Goal: Transaction & Acquisition: Download file/media

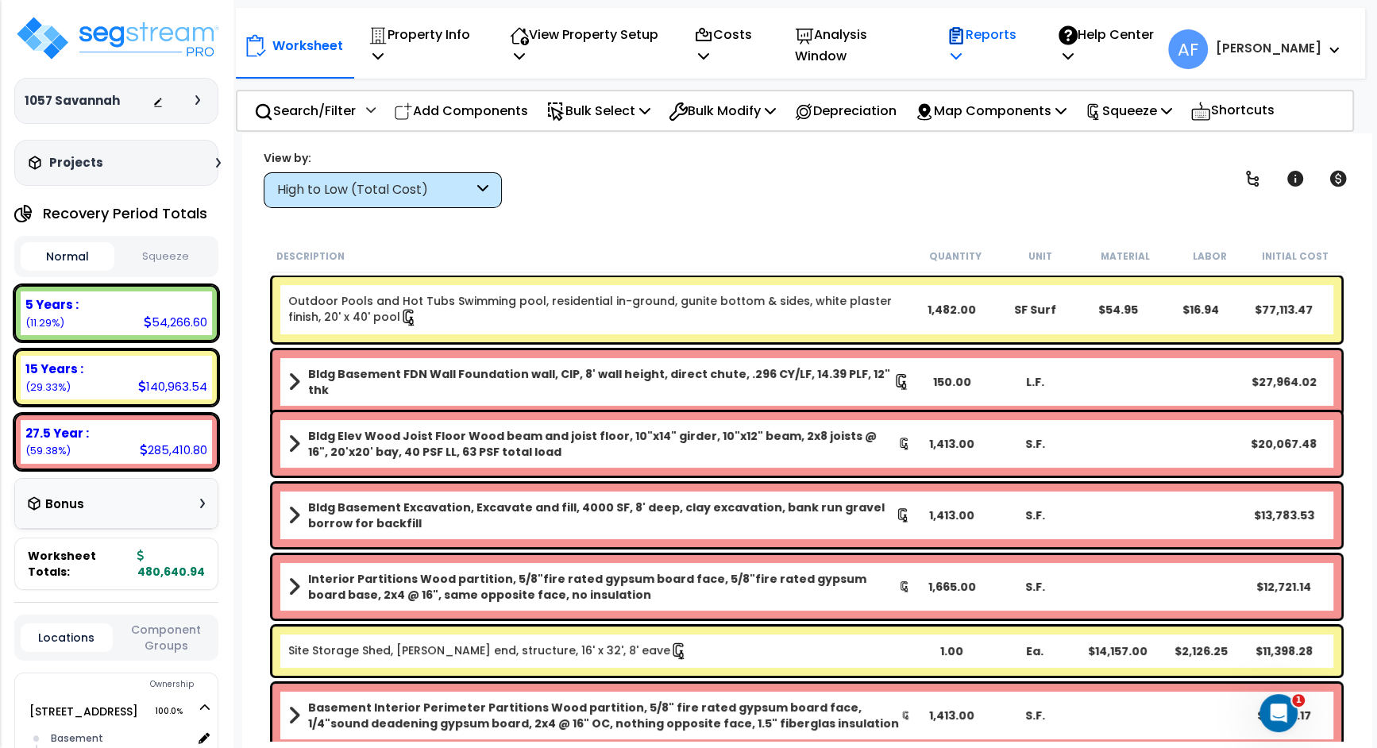
click at [1014, 55] on p "Reports" at bounding box center [986, 45] width 78 height 43
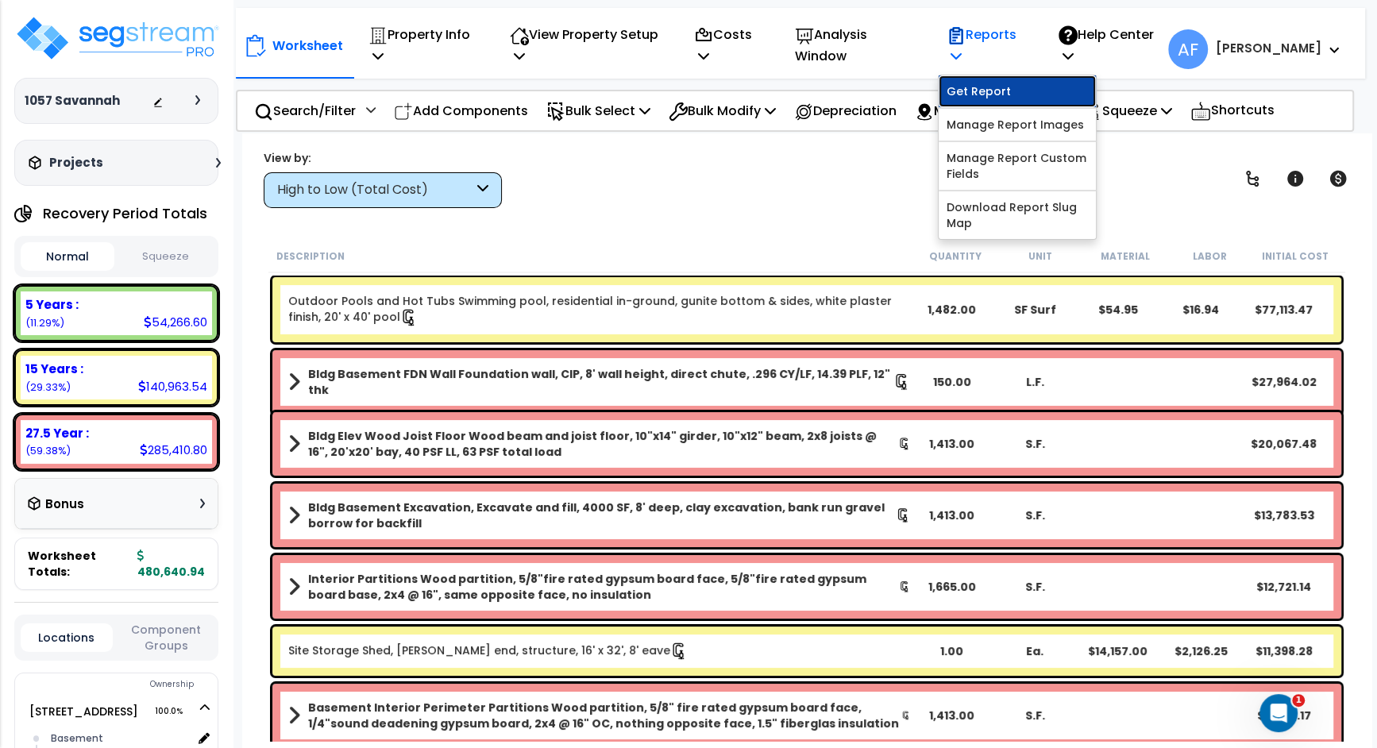
click at [1021, 88] on link "Get Report" at bounding box center [1017, 91] width 157 height 32
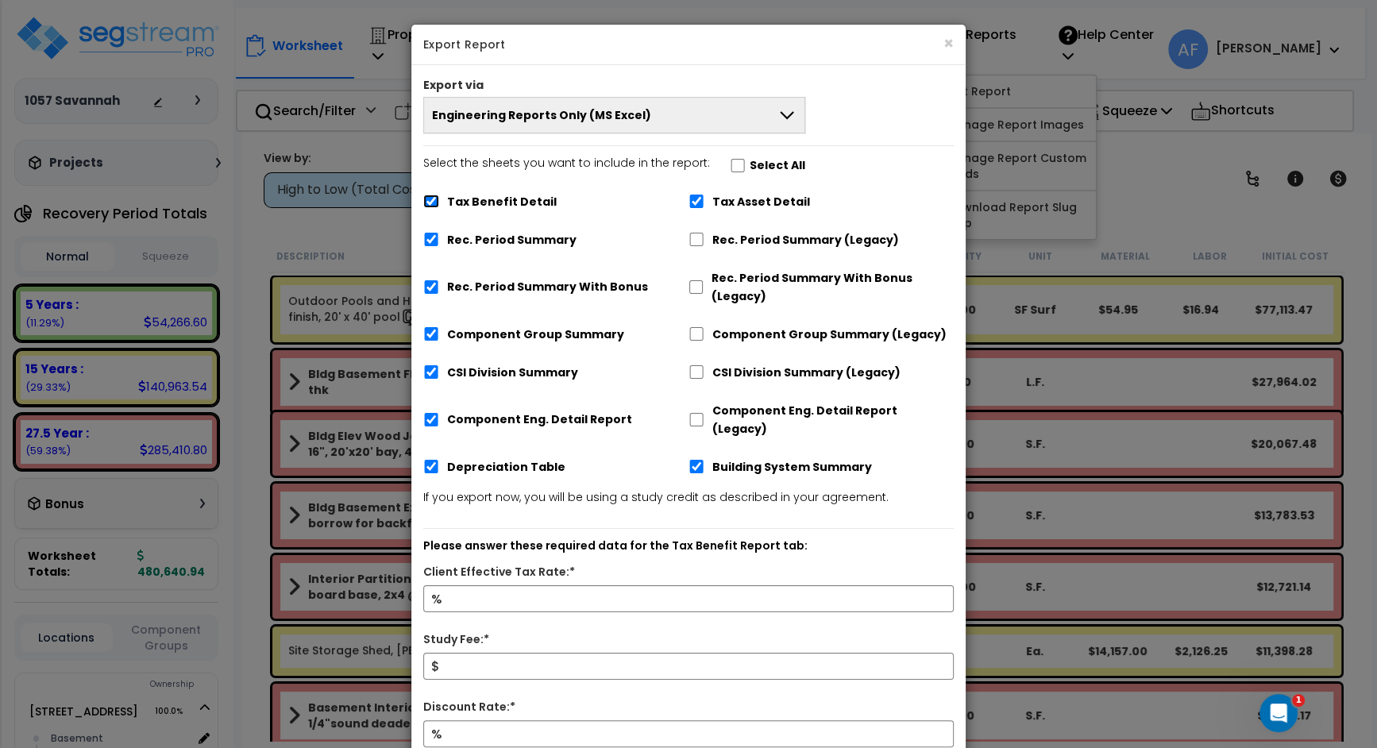
click at [424, 200] on input "Tax Benefit Detail" at bounding box center [431, 201] width 16 height 13
checkbox input "false"
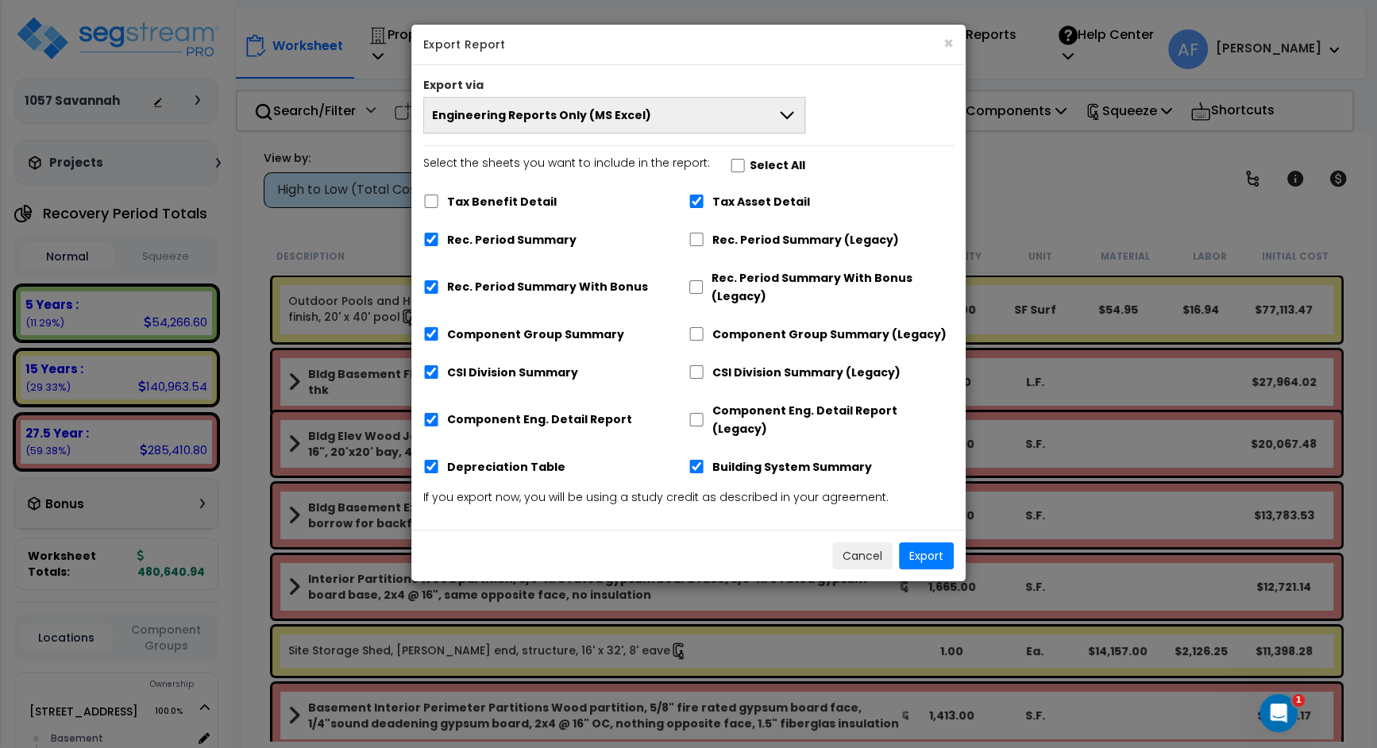
click at [681, 106] on button "Engineering Reports Only (MS Excel)" at bounding box center [614, 115] width 382 height 37
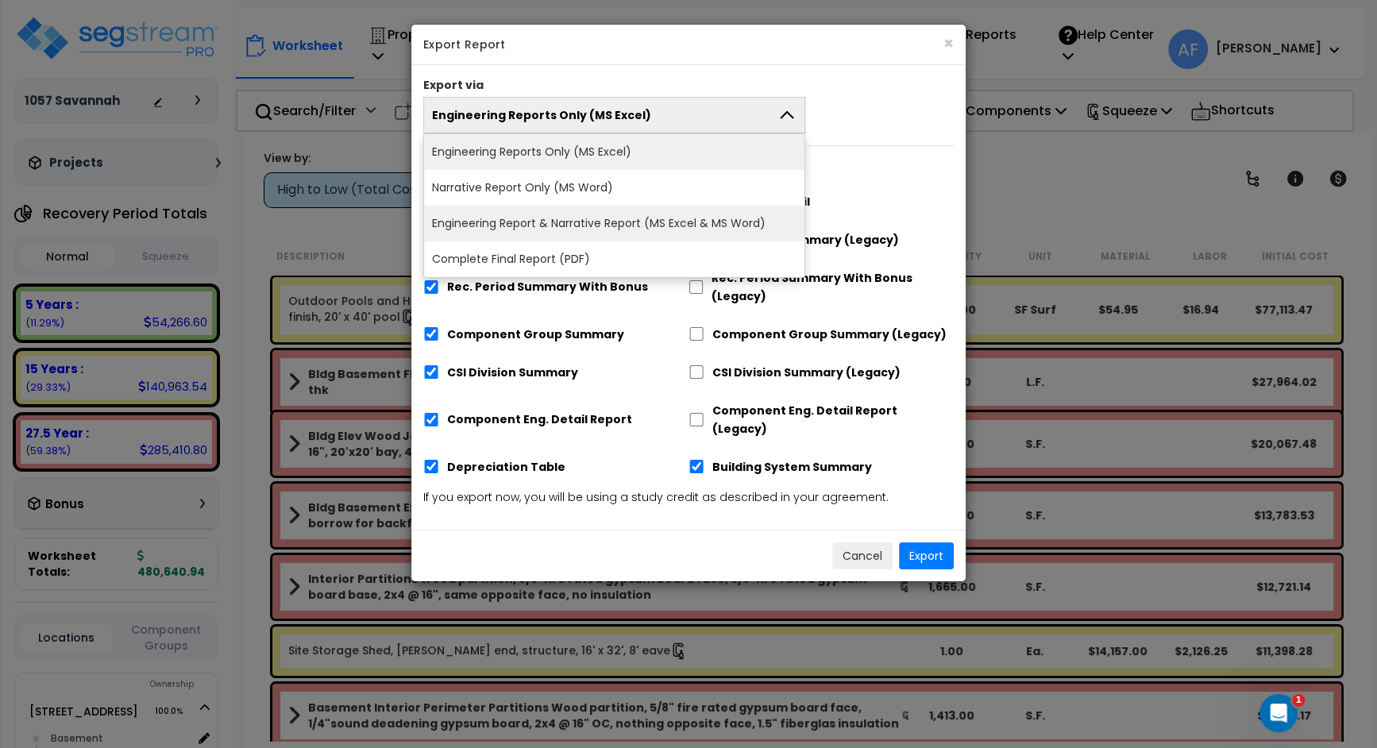
click at [665, 210] on li "Engineering Report & Narrative Report (MS Excel & MS Word)" at bounding box center [614, 224] width 380 height 36
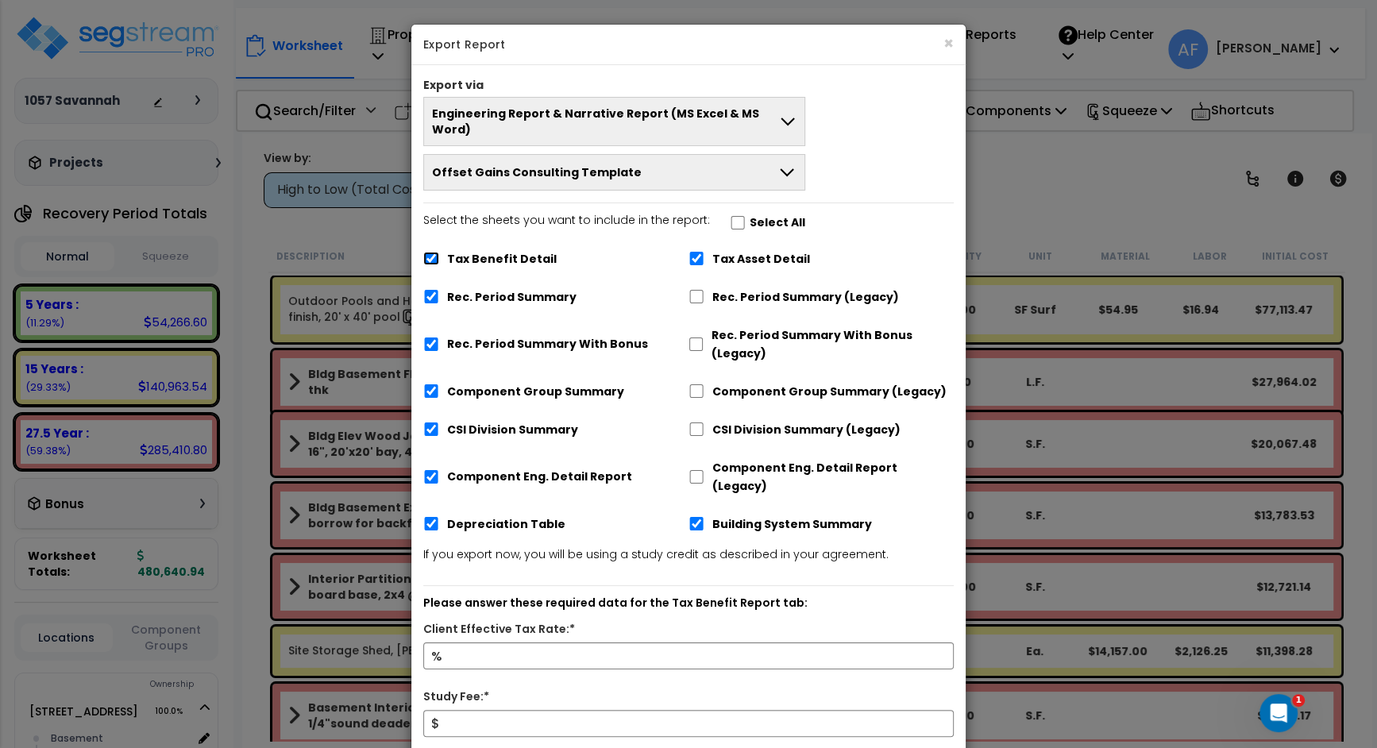
click at [430, 252] on input "Tax Benefit Detail" at bounding box center [431, 258] width 16 height 13
checkbox input "false"
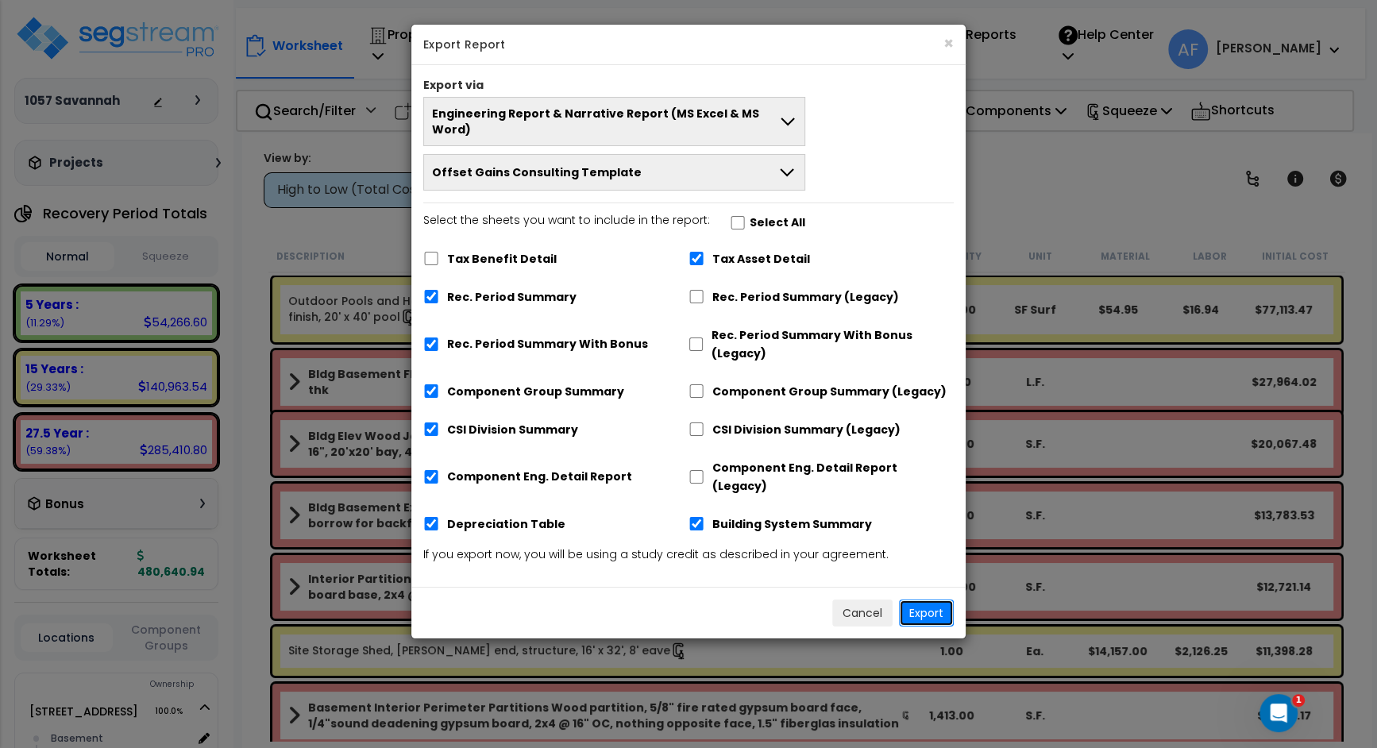
click at [933, 600] on button "Export" at bounding box center [926, 613] width 55 height 27
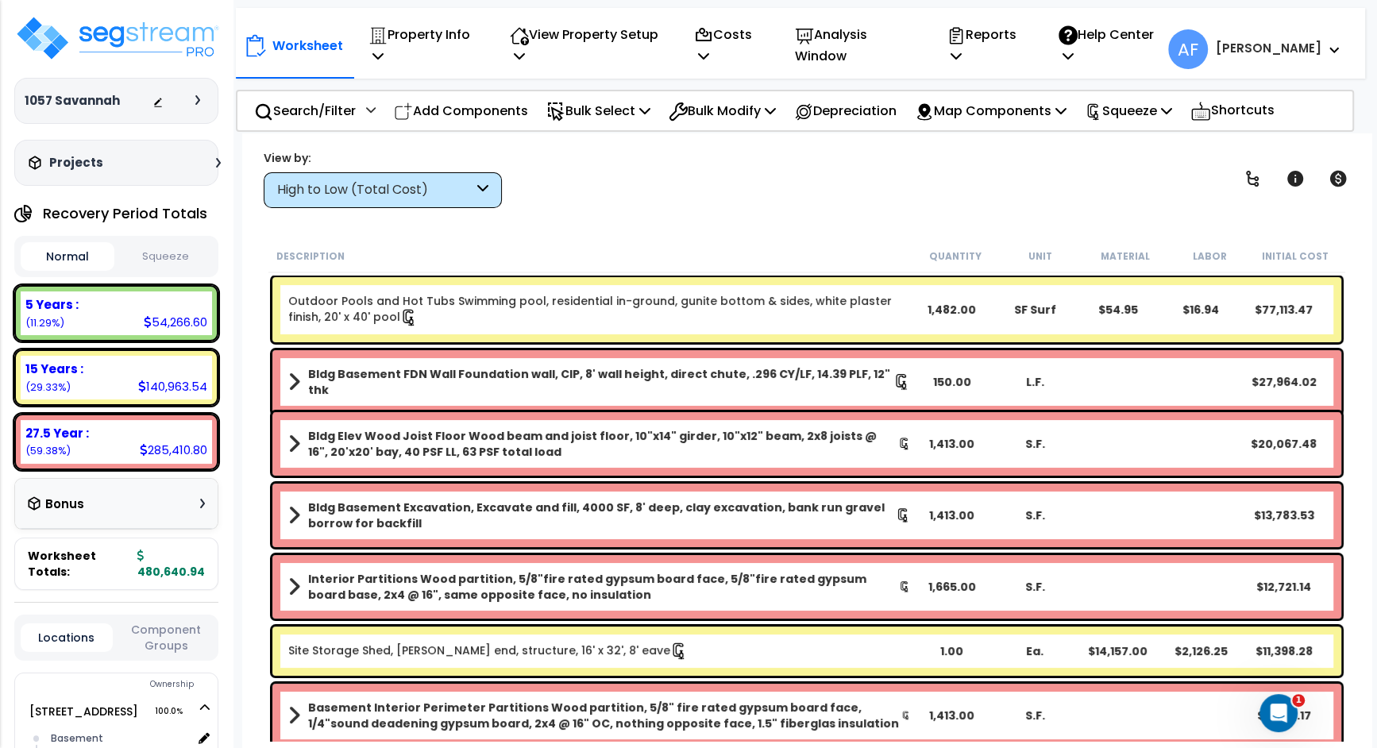
scroll to position [70, 0]
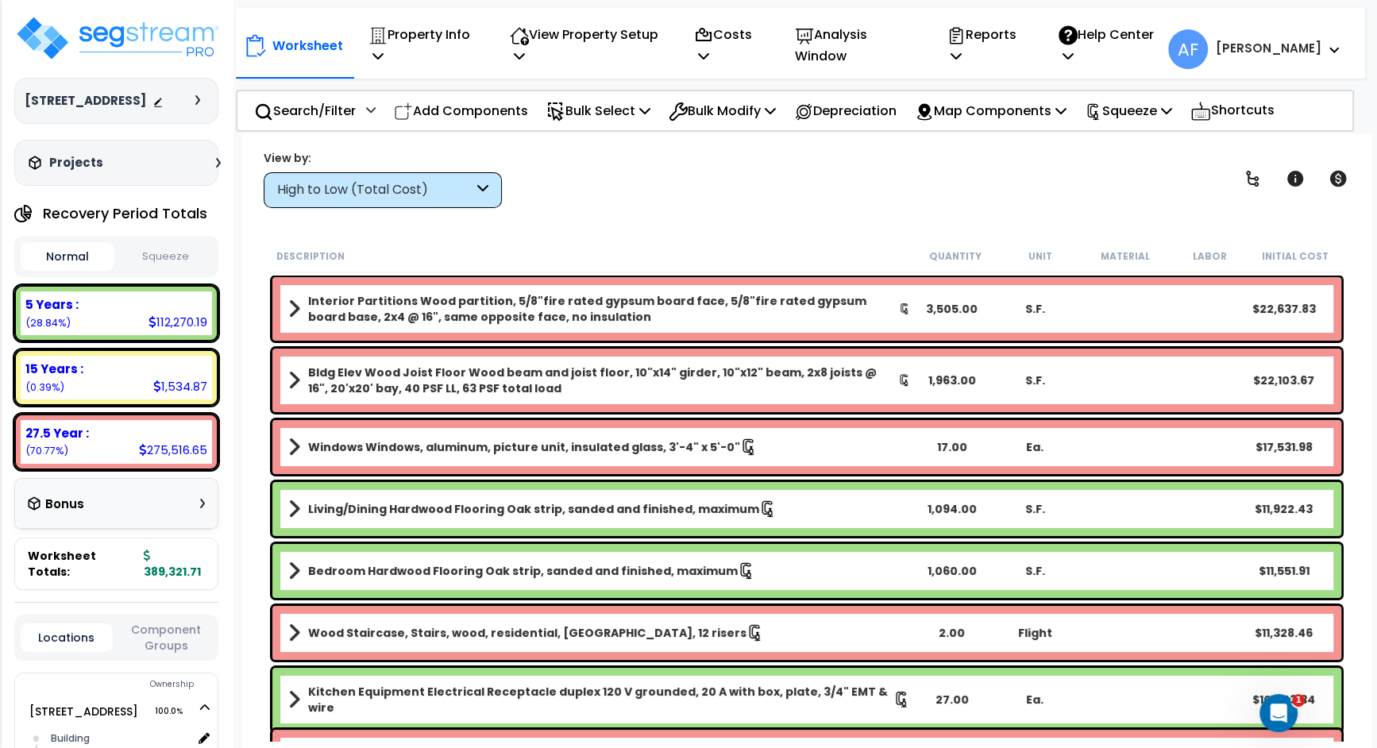
click at [748, 145] on div "Worksheet Property Info Property Setup Add Property Unit Template property Clon…" at bounding box center [806, 507] width 1129 height 748
click at [962, 56] on icon at bounding box center [956, 55] width 11 height 13
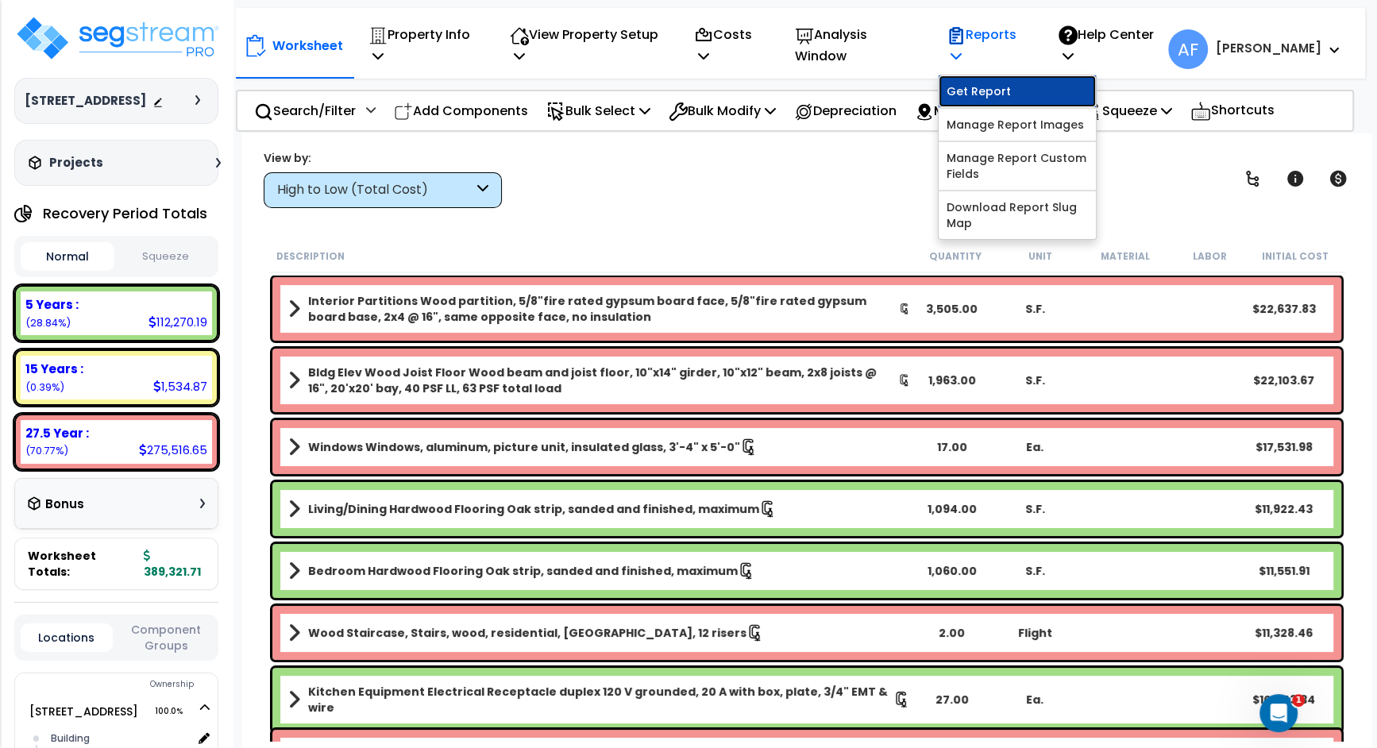
click at [1012, 82] on link "Get Report" at bounding box center [1017, 91] width 157 height 32
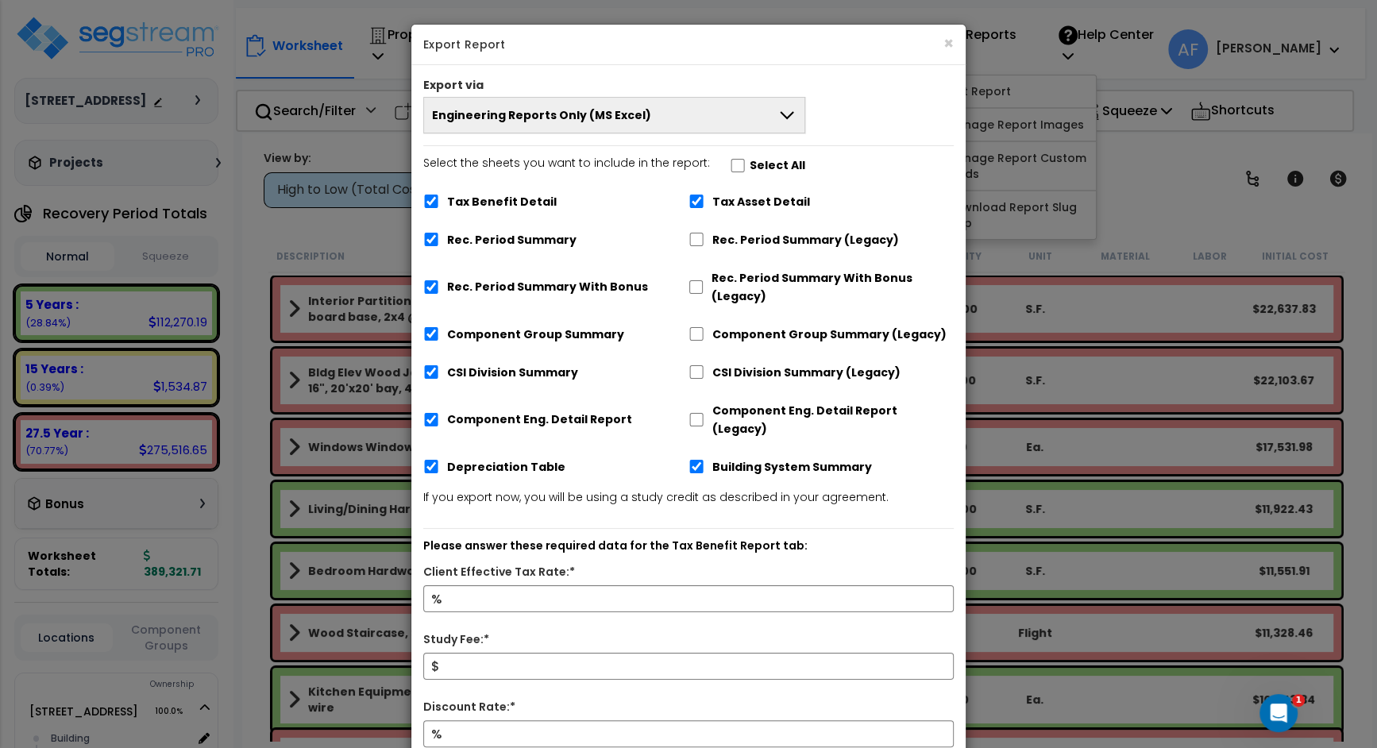
click at [758, 99] on button "Engineering Reports Only (MS Excel)" at bounding box center [614, 115] width 382 height 37
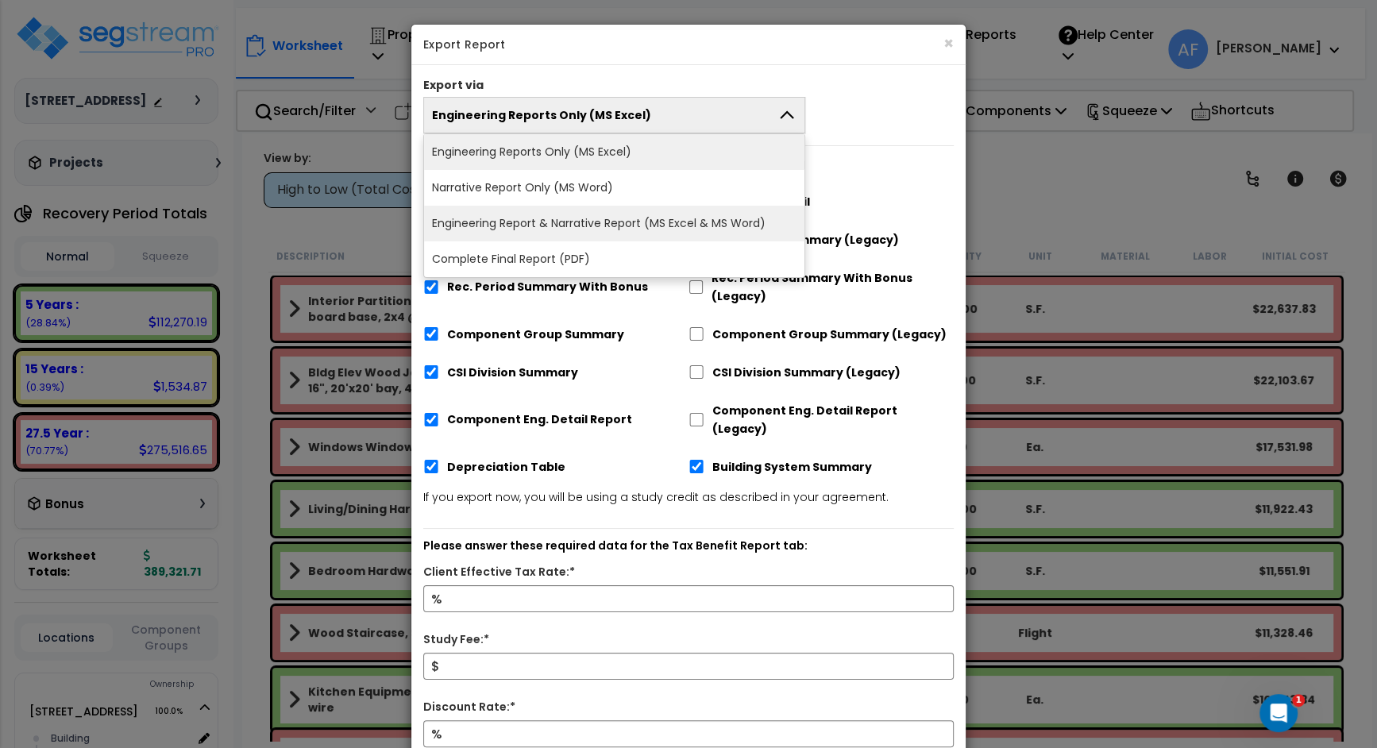
click at [739, 224] on li "Engineering Report & Narrative Report (MS Excel & MS Word)" at bounding box center [614, 224] width 380 height 36
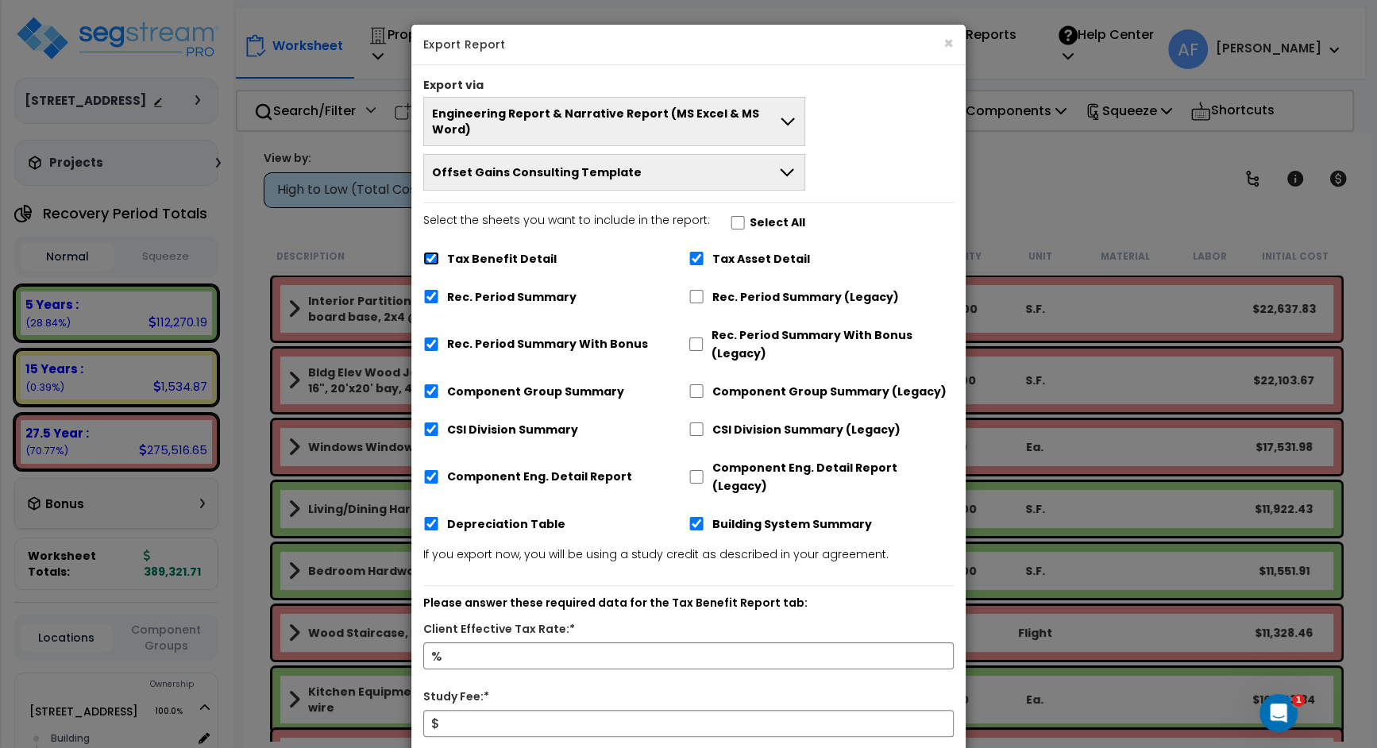
click at [428, 252] on input "Tax Benefit Detail" at bounding box center [431, 258] width 16 height 13
checkbox input "false"
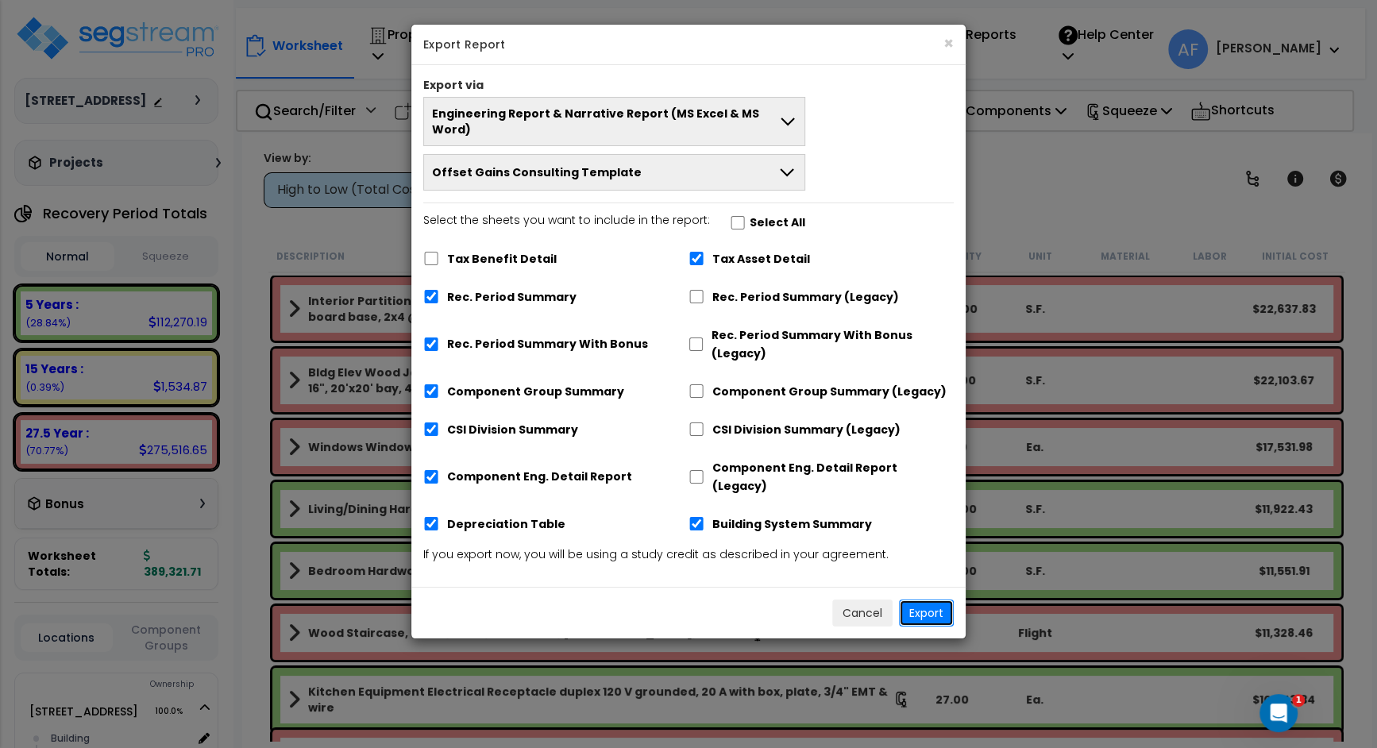
click at [927, 600] on button "Export" at bounding box center [926, 613] width 55 height 27
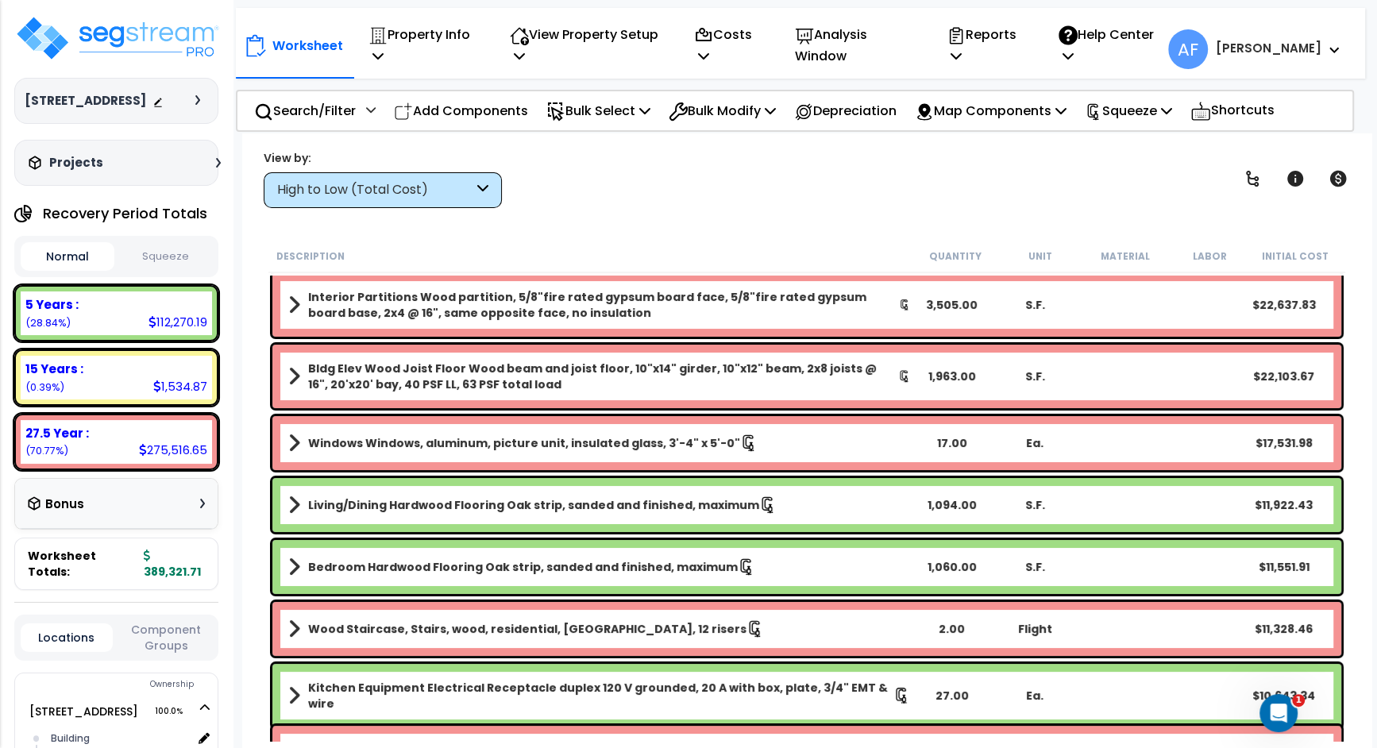
scroll to position [4, 0]
